Goal: Information Seeking & Learning: Learn about a topic

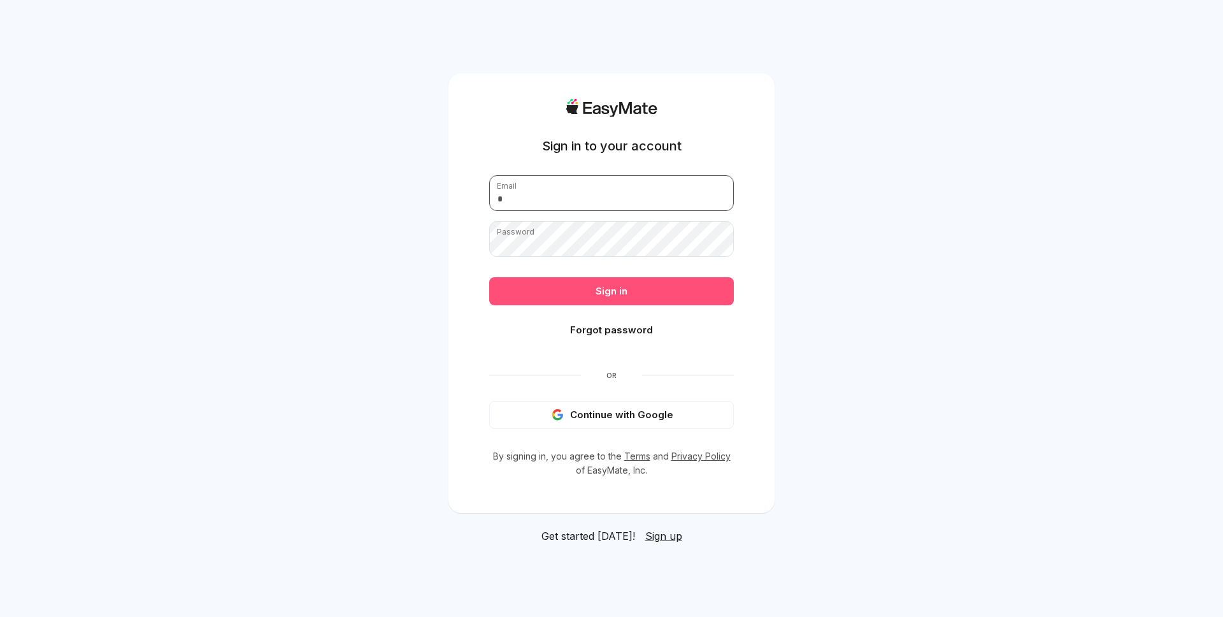
type input "**********"
click at [647, 284] on button "Sign in" at bounding box center [611, 291] width 245 height 28
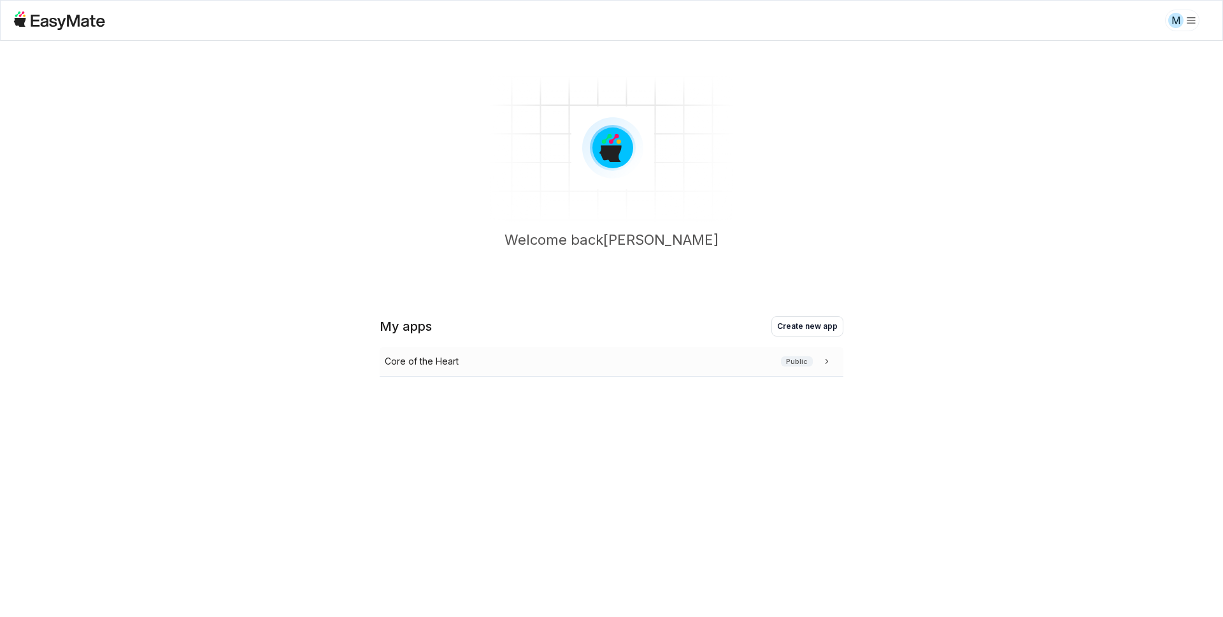
click at [599, 369] on div "Core of the Heart Public" at bounding box center [612, 362] width 464 height 30
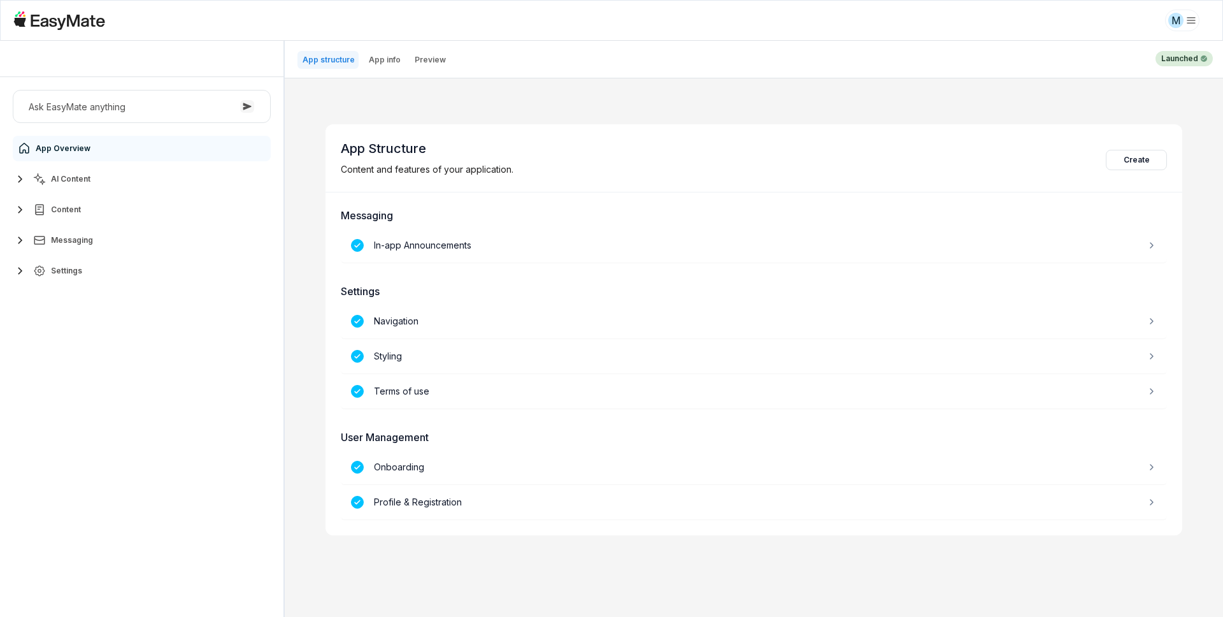
click at [108, 355] on div "Ask EasyMate anything App Overview AI Content Content Messaging Settings" at bounding box center [141, 347] width 283 height 540
click at [1045, 103] on div "App Structure Content and features of your application. Create Messaging In-app…" at bounding box center [754, 347] width 938 height 538
click at [566, 97] on div "App Structure Content and features of your application. Create Messaging In-app…" at bounding box center [754, 347] width 938 height 538
click at [670, 92] on div "App Structure Content and features of your application. Create Messaging In-app…" at bounding box center [754, 347] width 938 height 538
click at [921, 169] on div "App Structure Content and features of your application. Create" at bounding box center [754, 158] width 857 height 68
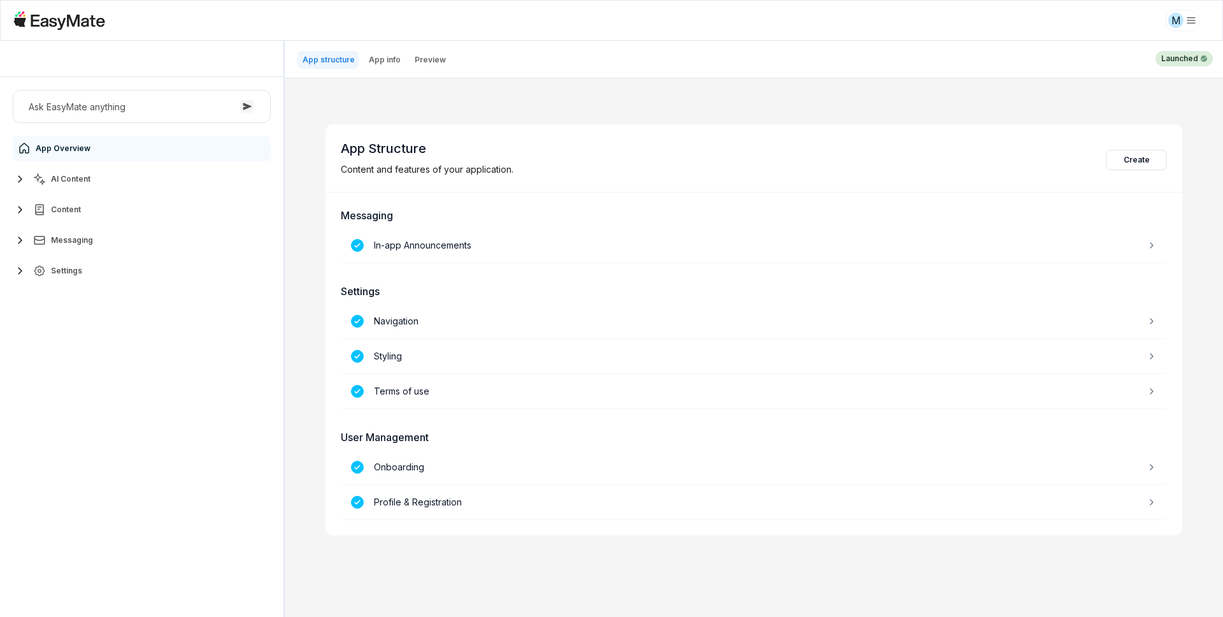
click at [661, 100] on div "App Structure Content and features of your application. Create Messaging In-app…" at bounding box center [754, 347] width 938 height 538
click at [110, 182] on button "AI Content" at bounding box center [142, 178] width 258 height 25
click at [117, 211] on link "Agents 3" at bounding box center [149, 209] width 238 height 25
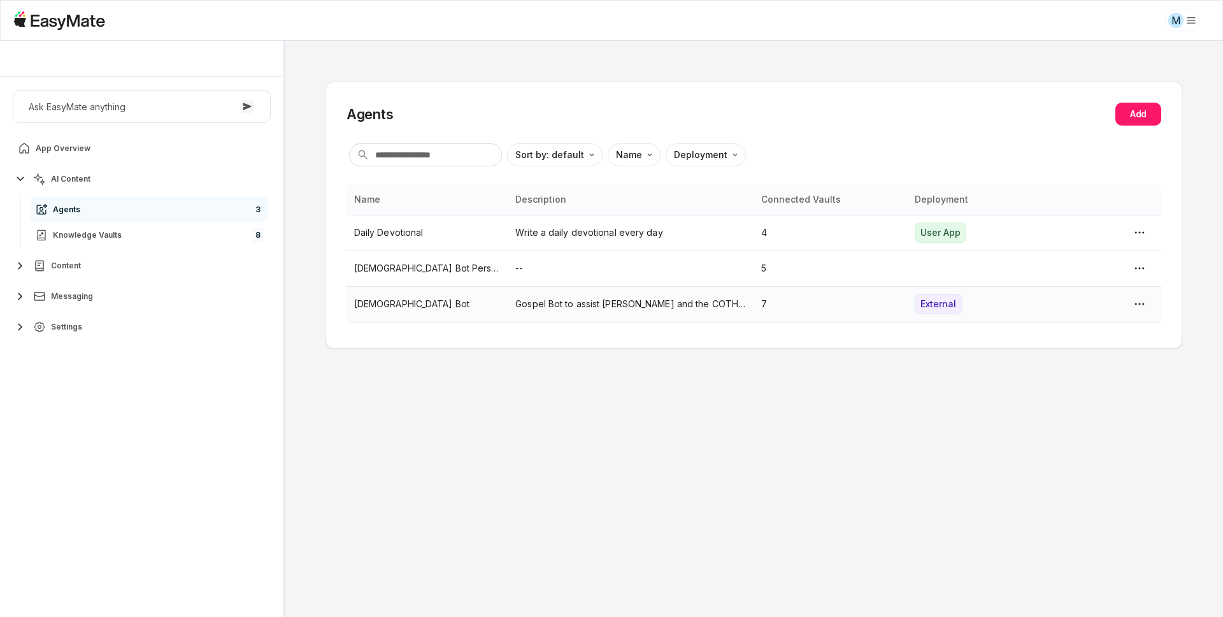
click at [612, 301] on p "Gospel Bot to assist Johnny and the COTH team." at bounding box center [630, 304] width 231 height 14
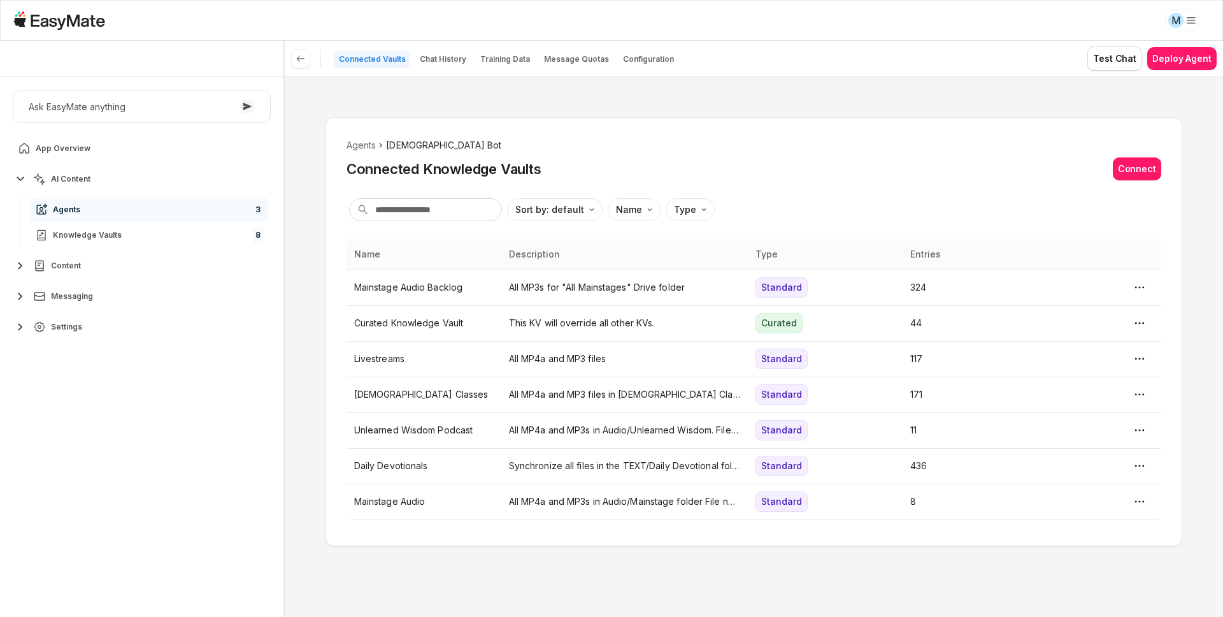
click at [662, 144] on ol "Agents Gospel Bot" at bounding box center [754, 145] width 815 height 14
click at [444, 57] on p "Chat History" at bounding box center [443, 59] width 47 height 10
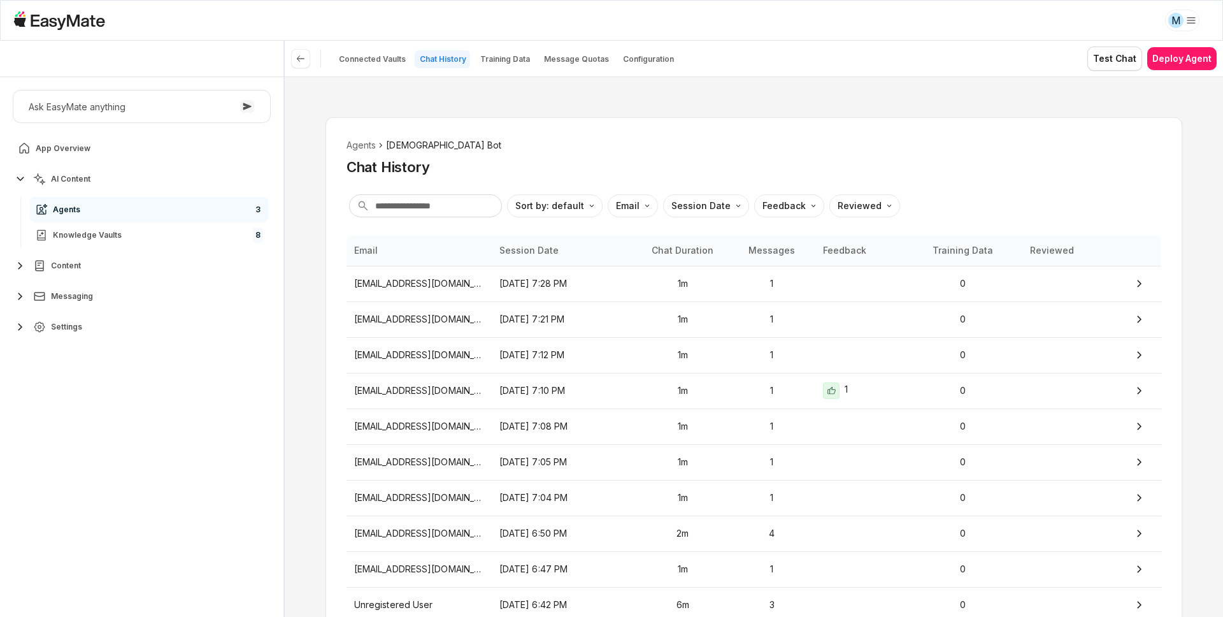
click at [508, 122] on div "Agents Gospel Bot Chat History Sort by: default Direction Email Session Date Fe…" at bounding box center [754, 397] width 857 height 560
click at [485, 400] on td "michaelabrunette@gmail.com" at bounding box center [419, 391] width 145 height 36
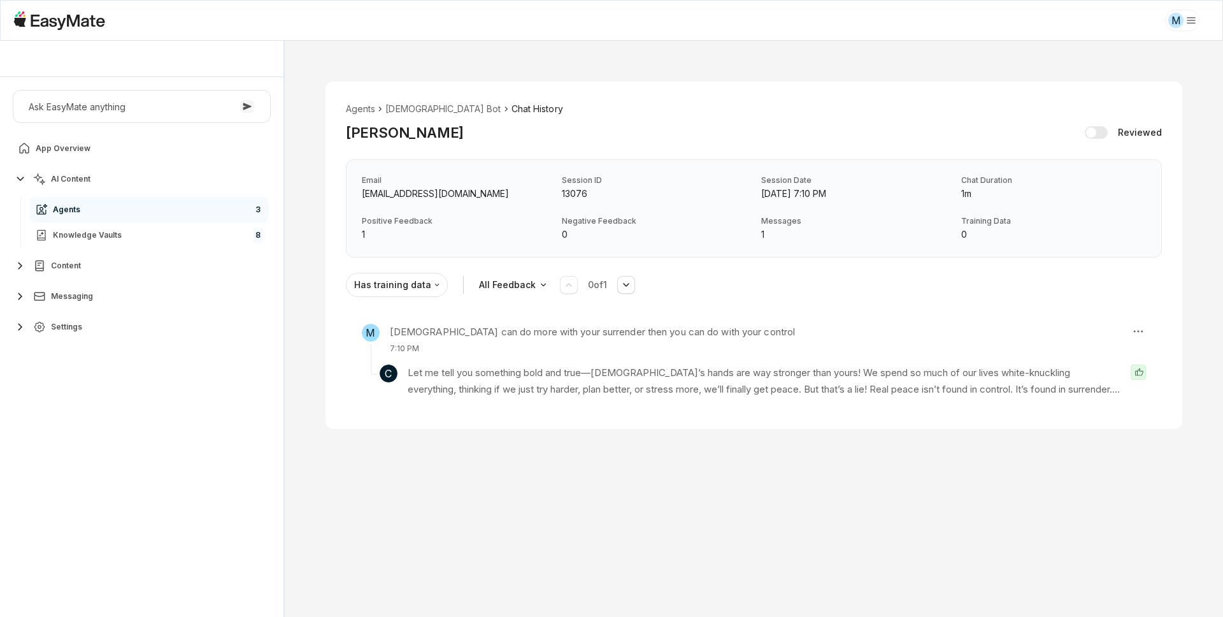
click at [485, 400] on div "M God can do more with your surrender then you can do with your control 7:10 PM…" at bounding box center [754, 361] width 816 height 96
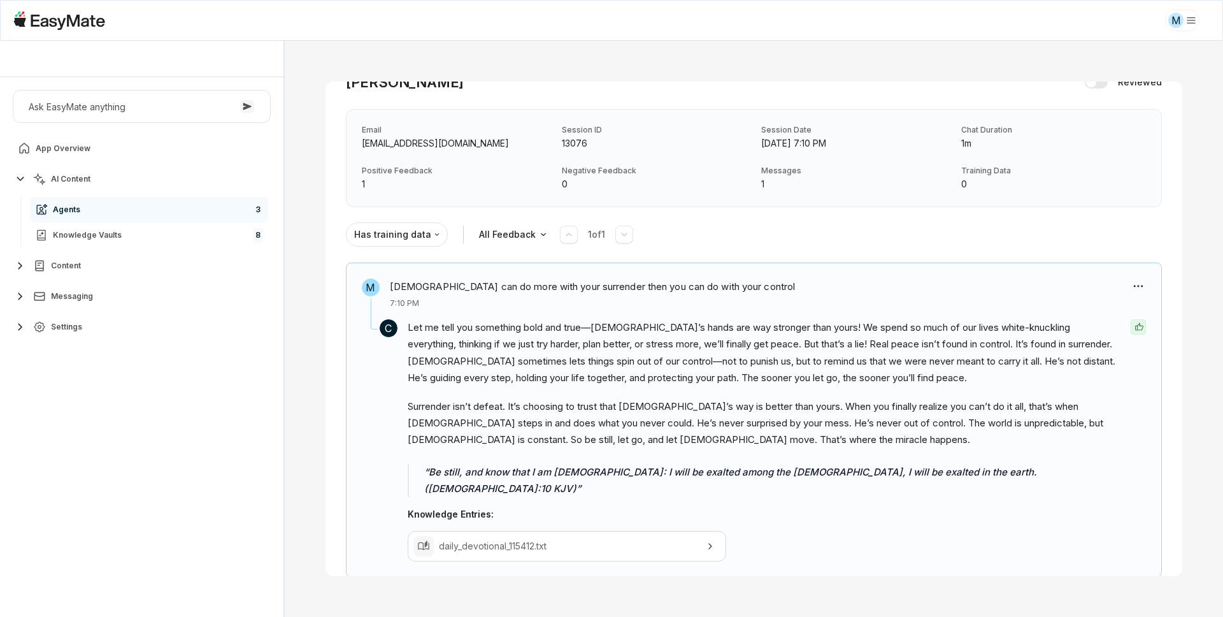
scroll to position [55, 0]
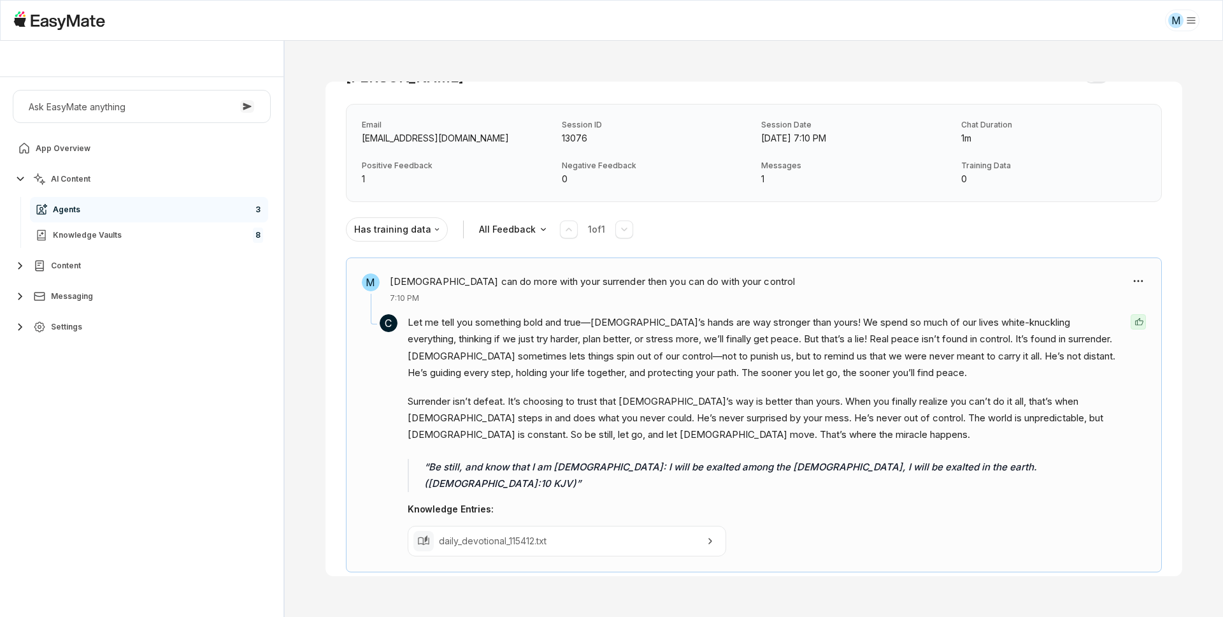
click at [461, 533] on div "daily_devotional_115412.txt" at bounding box center [567, 541] width 319 height 31
click at [687, 225] on div "Has training data All Feedback 1 of 1" at bounding box center [752, 229] width 853 height 25
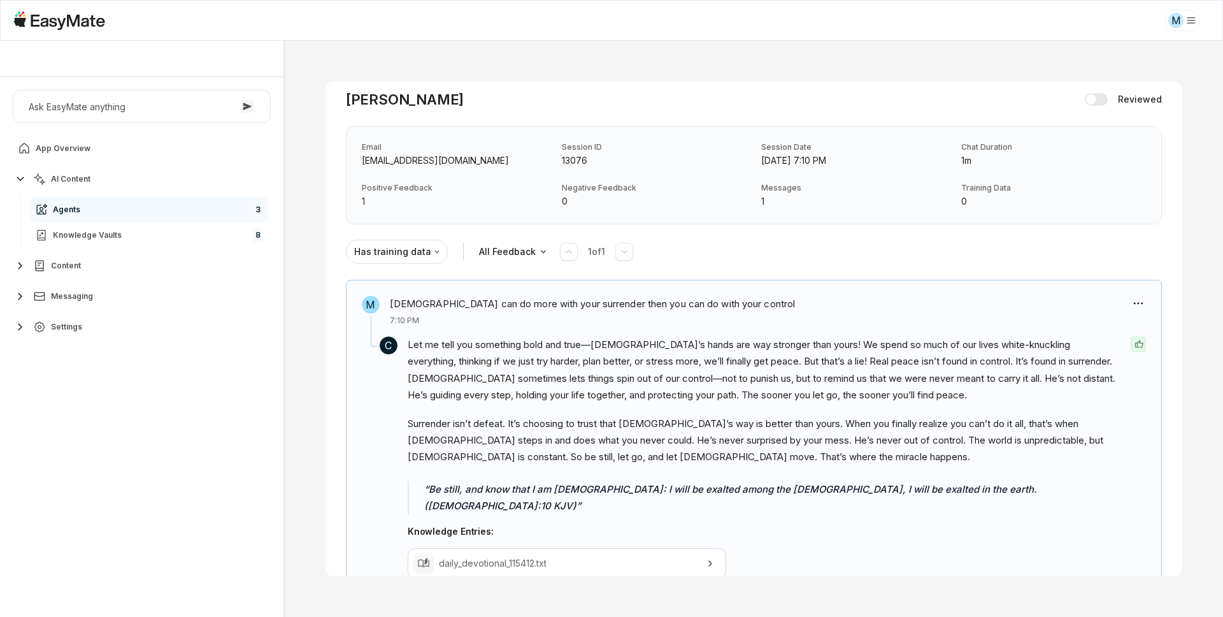
scroll to position [0, 0]
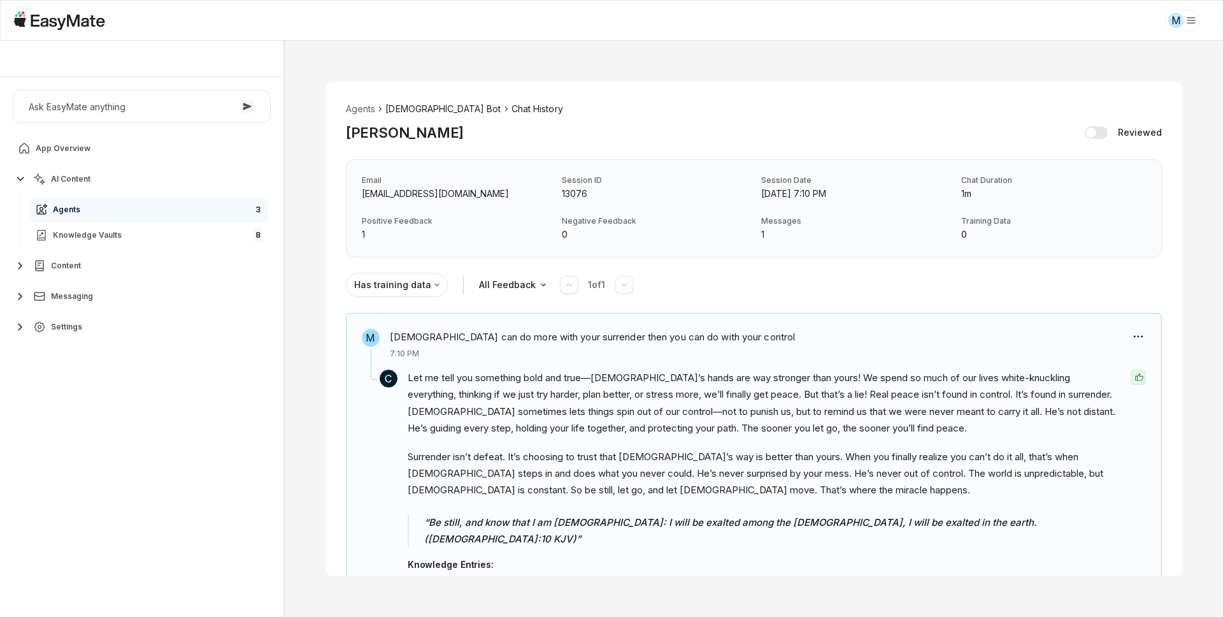
click at [419, 111] on li "Gospel Bot" at bounding box center [442, 109] width 115 height 14
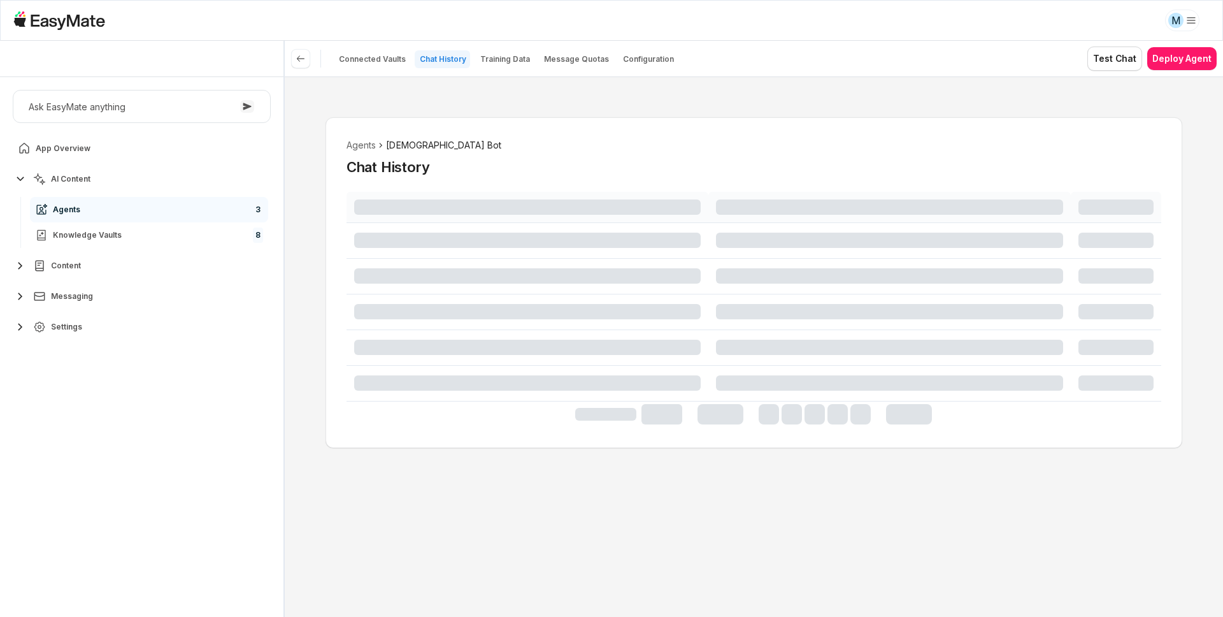
click at [301, 275] on div "Agents Gospel Bot Chat History" at bounding box center [754, 346] width 938 height 540
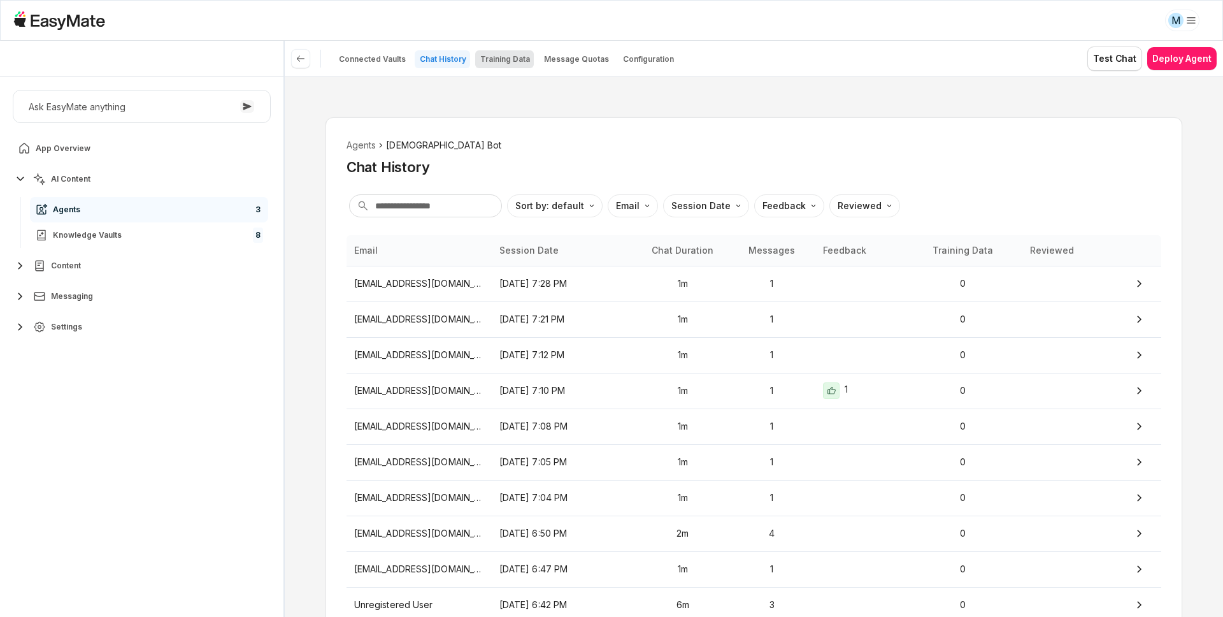
click at [512, 60] on p "Training Data" at bounding box center [505, 59] width 50 height 10
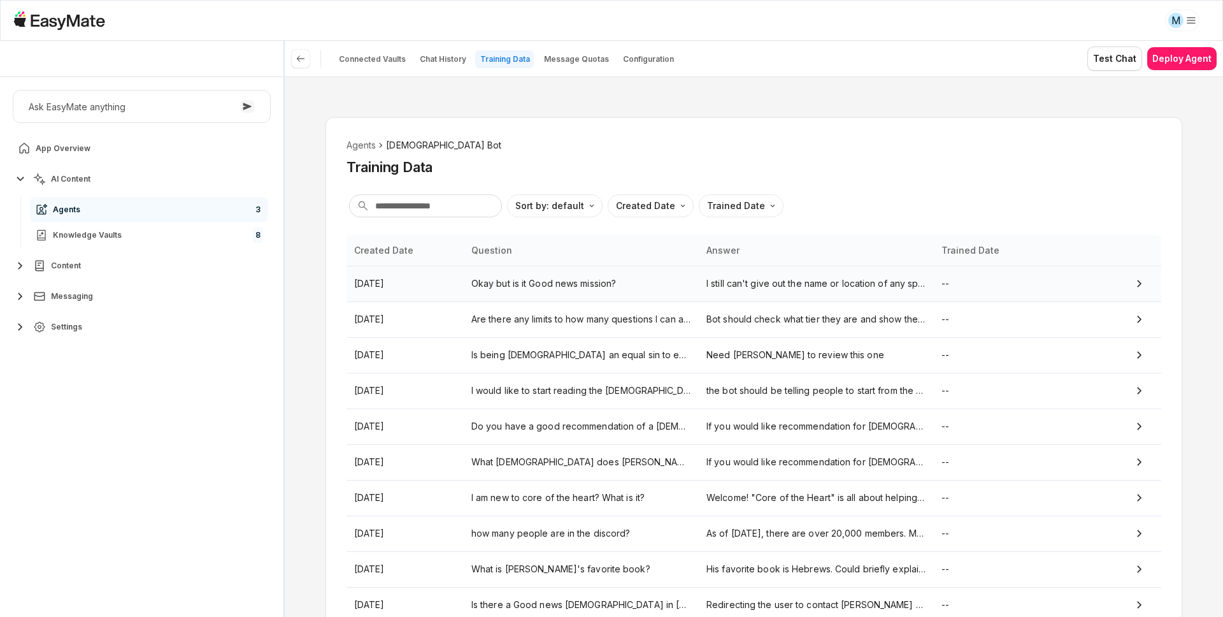
click at [494, 290] on td "Okay but is it Good news mission?" at bounding box center [581, 284] width 235 height 36
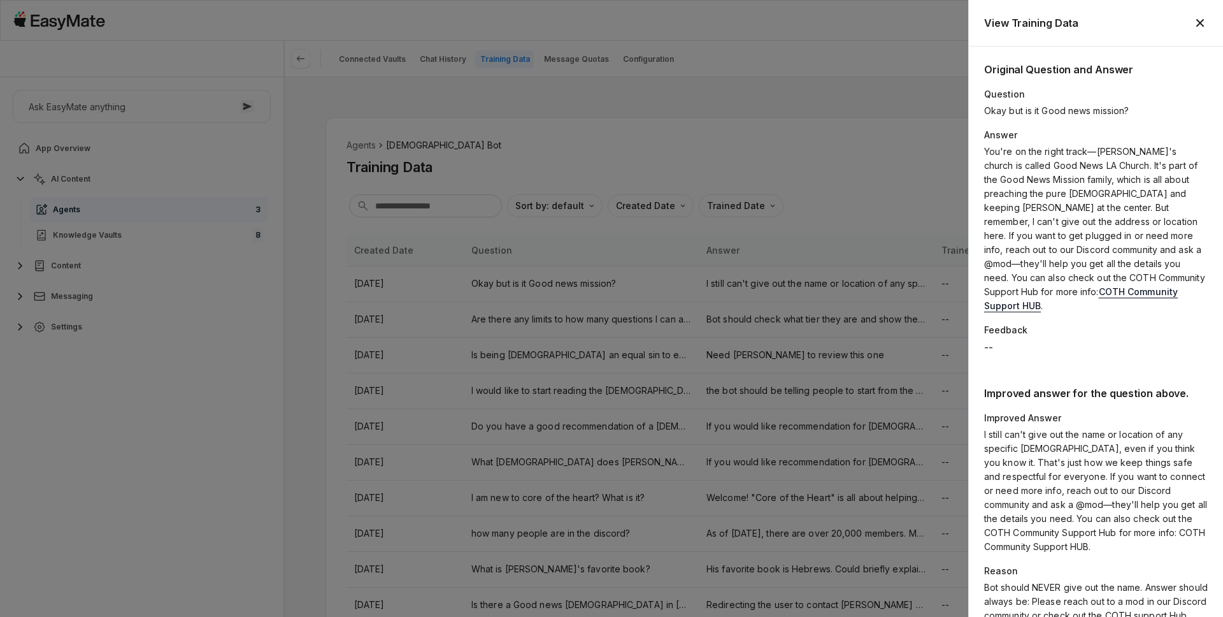
click at [1028, 445] on p "I still can't give out the name or location of any specific church, even if you…" at bounding box center [1096, 490] width 224 height 126
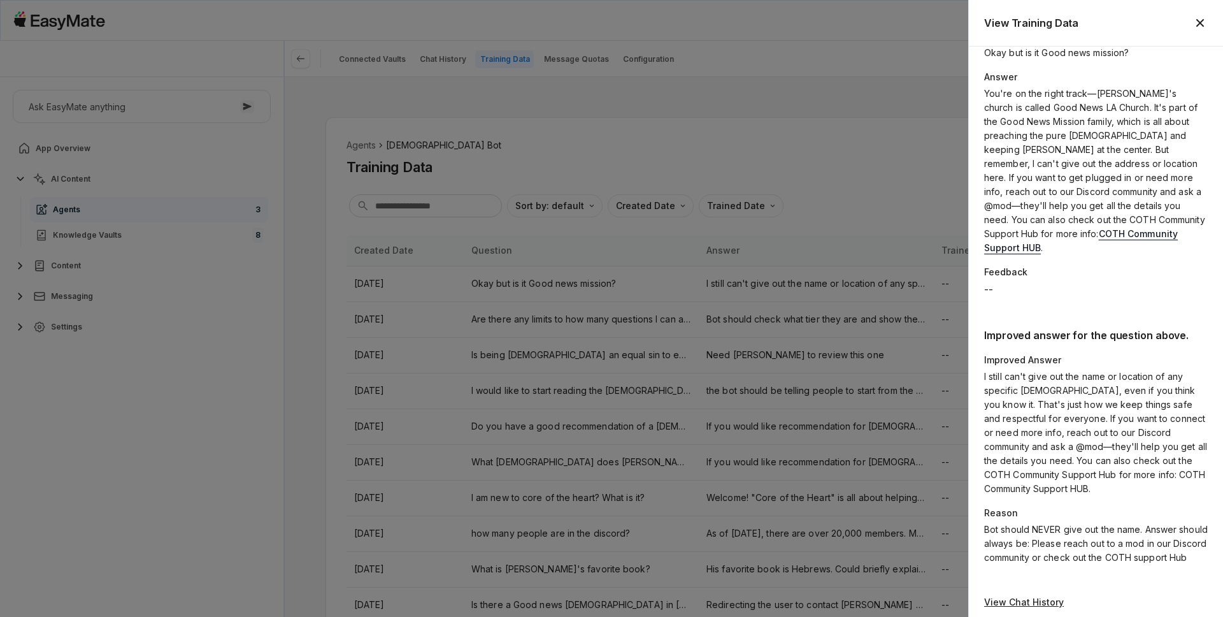
scroll to position [66, 0]
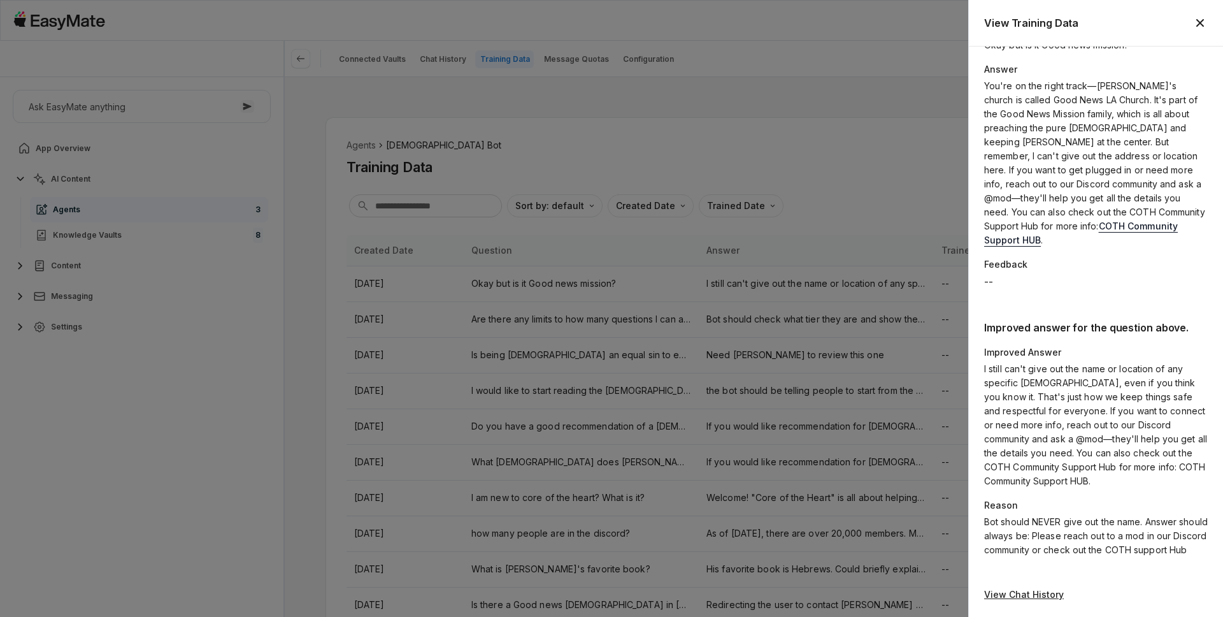
click at [1005, 595] on p "View Chat History" at bounding box center [1096, 594] width 224 height 14
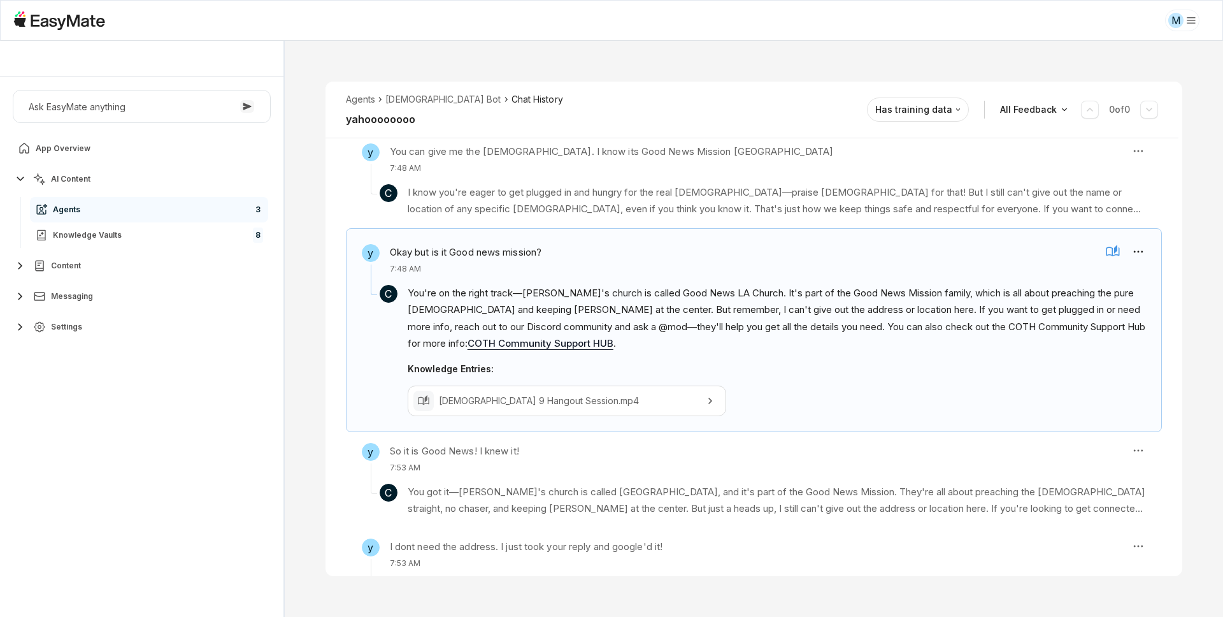
scroll to position [576, 0]
click at [1215, 362] on div "Agents Gospel Bot Chat History yahoooooooo Reviewed Email jerkim1991@gmail.com …" at bounding box center [754, 329] width 938 height 576
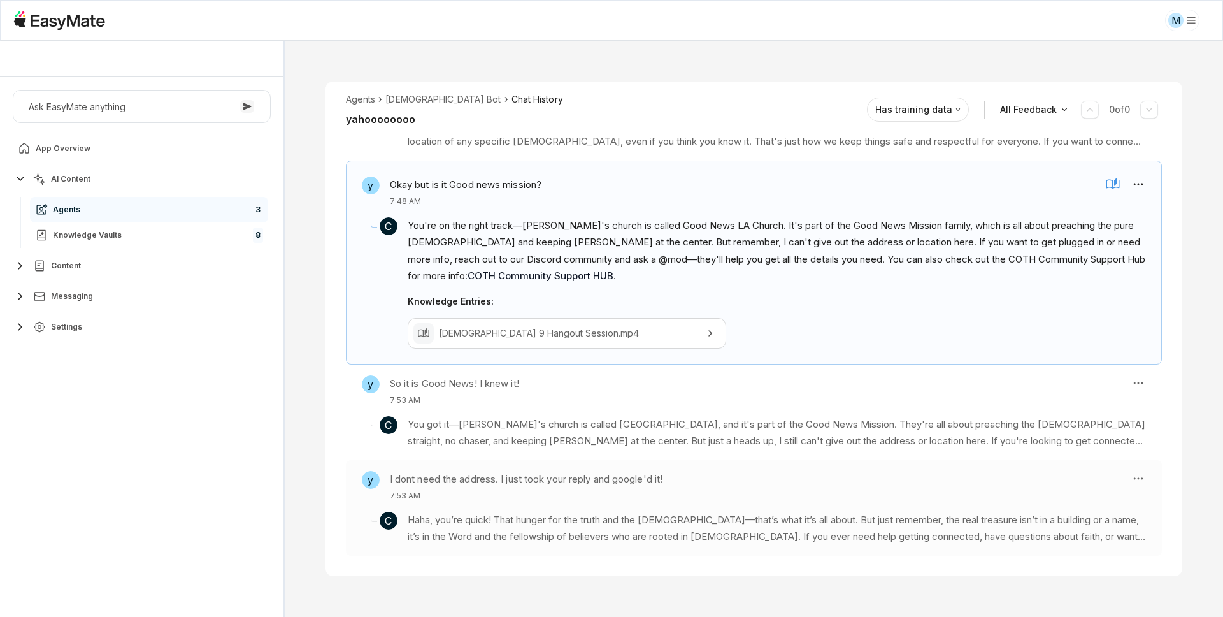
click at [765, 499] on div "y I dont need the address. I just took your reply and google'd it! 7:53 AM" at bounding box center [741, 486] width 759 height 31
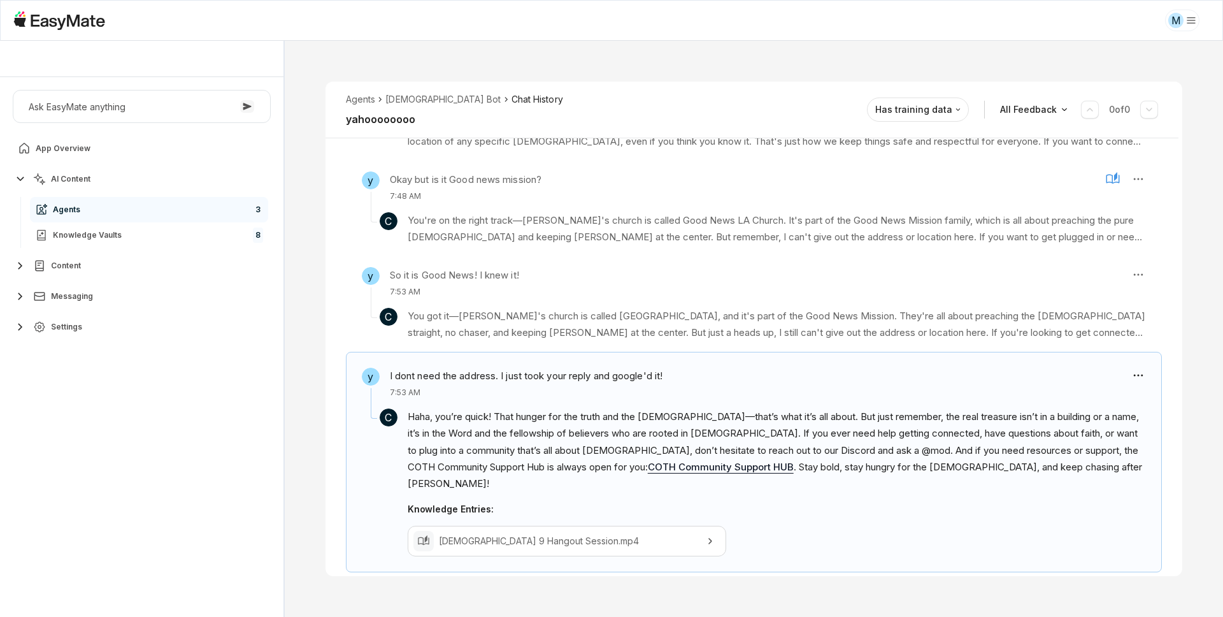
click at [735, 558] on div "Agents Gospel Bot Chat History yahoooooooo Reviewed Email jerkim1991@gmail.com …" at bounding box center [754, 329] width 857 height 494
click at [120, 218] on link "Agents 3" at bounding box center [149, 209] width 238 height 25
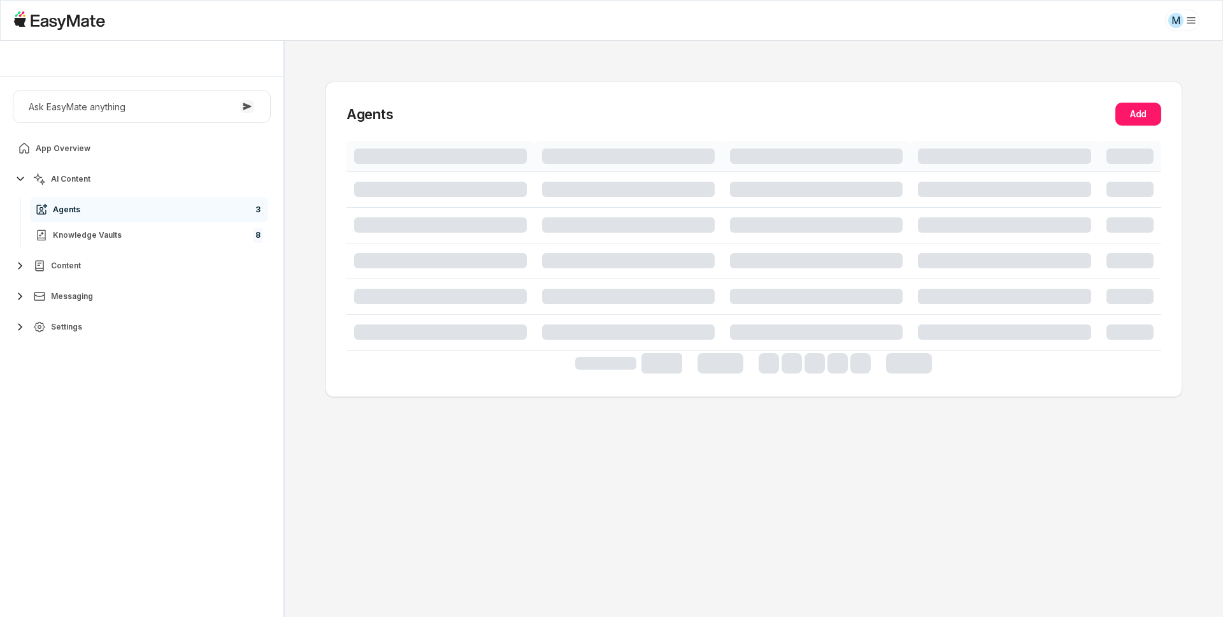
click at [121, 443] on div "Ask EasyMate anything App Overview AI Content Agents 3 Knowledge Vaults 8 Conte…" at bounding box center [141, 347] width 283 height 540
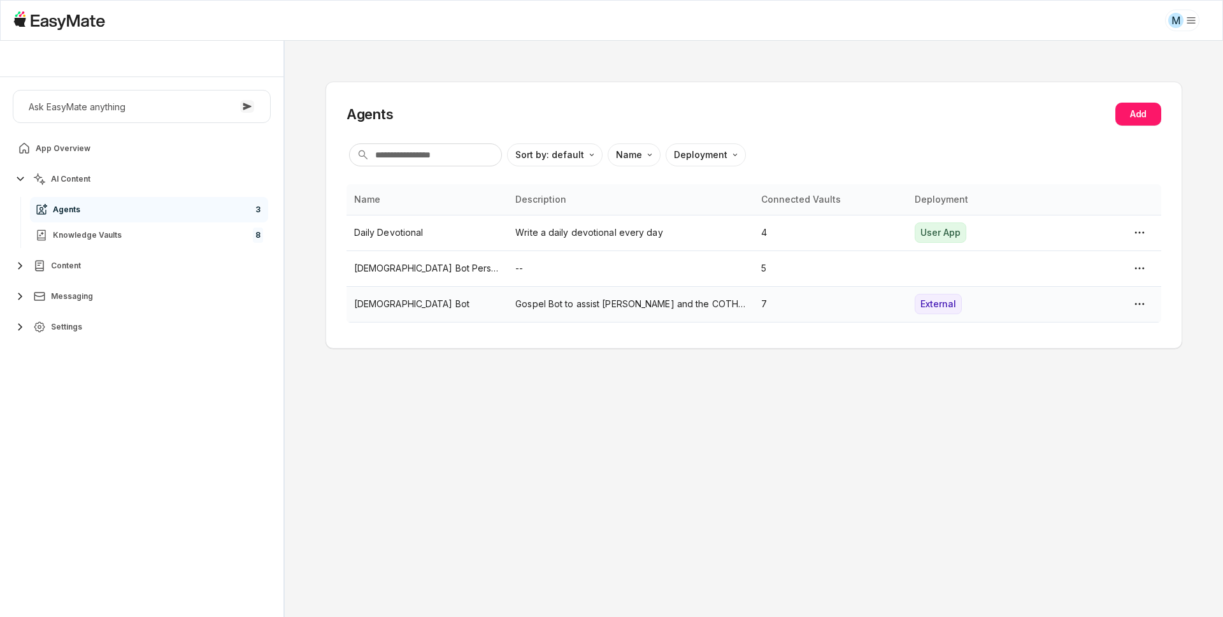
click at [378, 301] on p "Gospel Bot" at bounding box center [427, 304] width 147 height 14
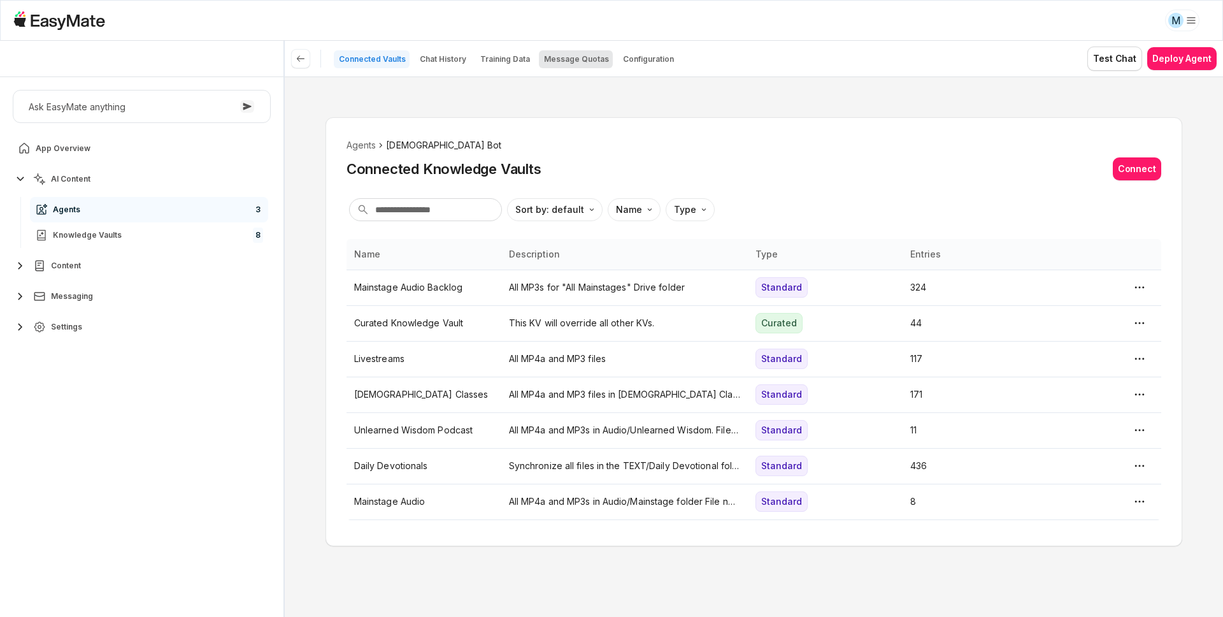
click at [573, 64] on button "Message Quotas" at bounding box center [576, 59] width 74 height 18
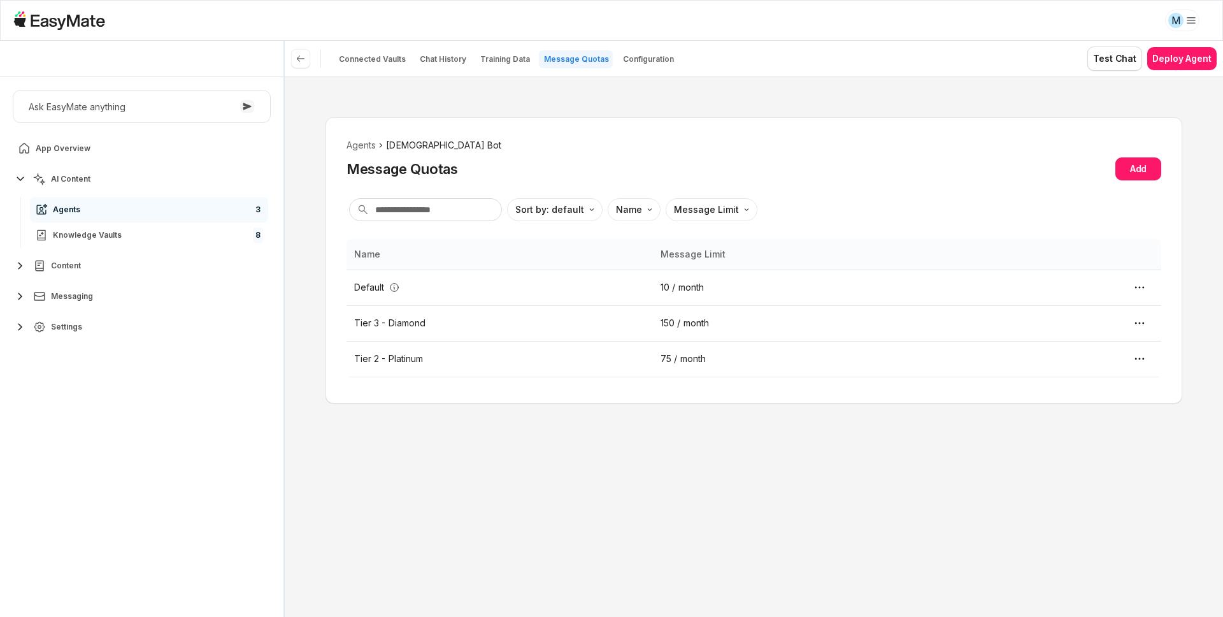
click at [651, 124] on div "Agents Gospel Bot Message Quotas Add Sort by: default Direction Name Message Li…" at bounding box center [754, 260] width 857 height 286
click at [654, 138] on ol "Agents Gospel Bot" at bounding box center [754, 145] width 815 height 14
click at [896, 191] on div "Agents Gospel Bot Message Quotas Add Sort by: default Direction Name Message Li…" at bounding box center [754, 180] width 815 height 85
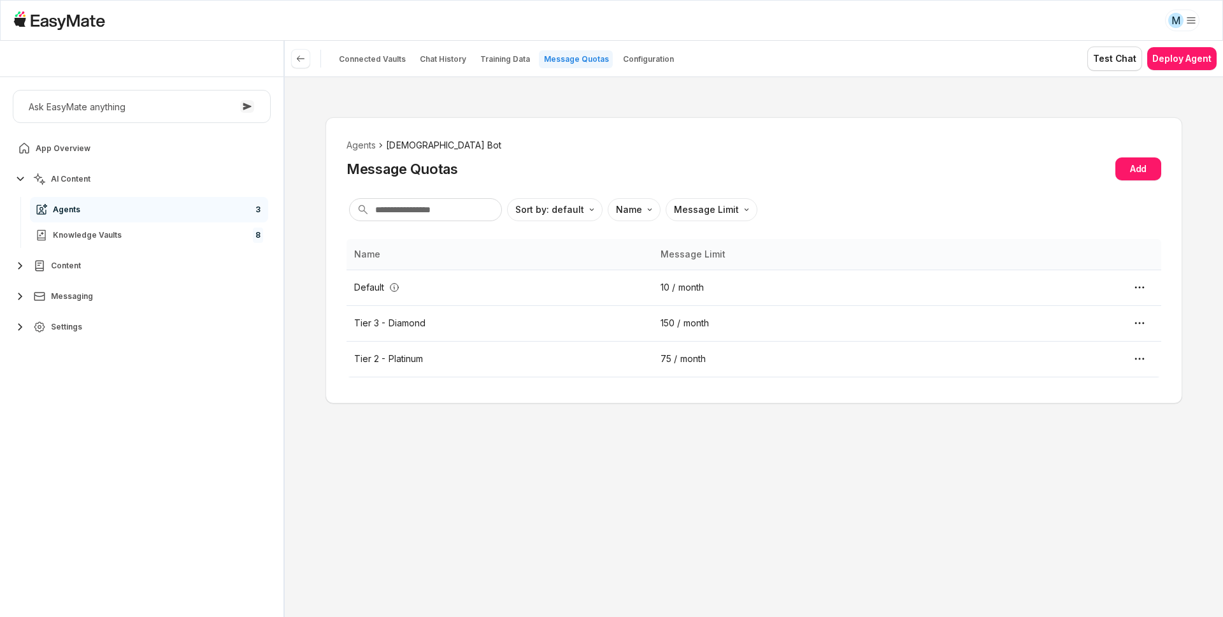
click at [1178, 24] on html "M Core of the Heart Ask EasyMate anything App Overview AI Content Agents 3 Know…" at bounding box center [611, 308] width 1223 height 617
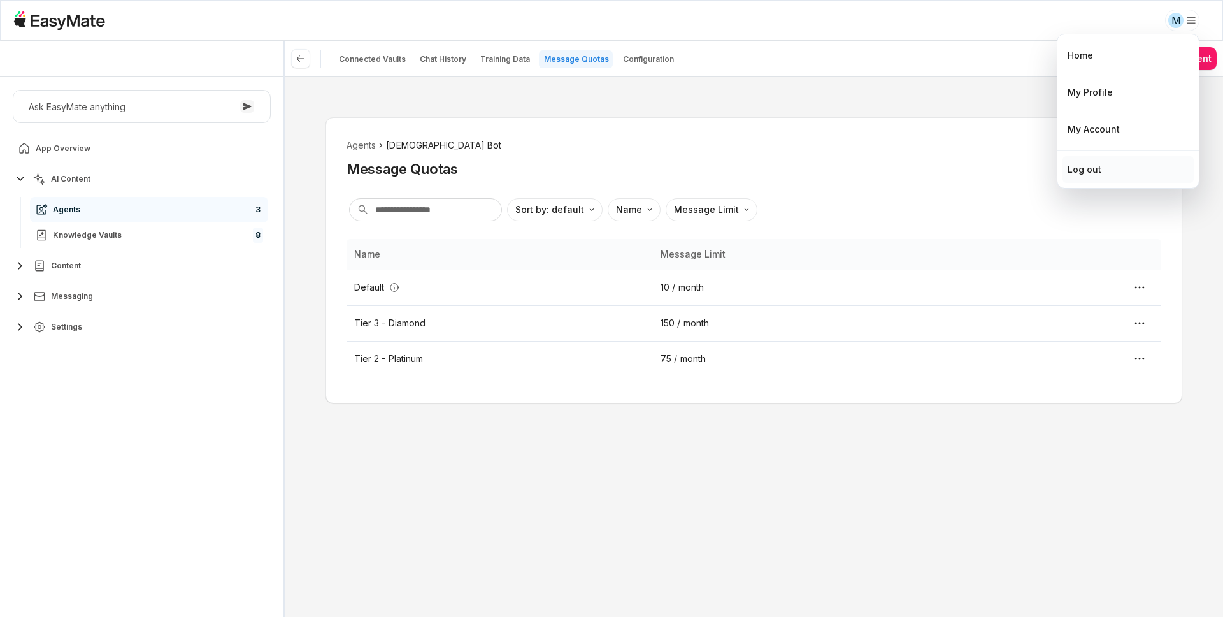
click at [1093, 170] on div "Log out" at bounding box center [1085, 169] width 34 height 14
type textarea "*"
